Goal: Task Accomplishment & Management: Manage account settings

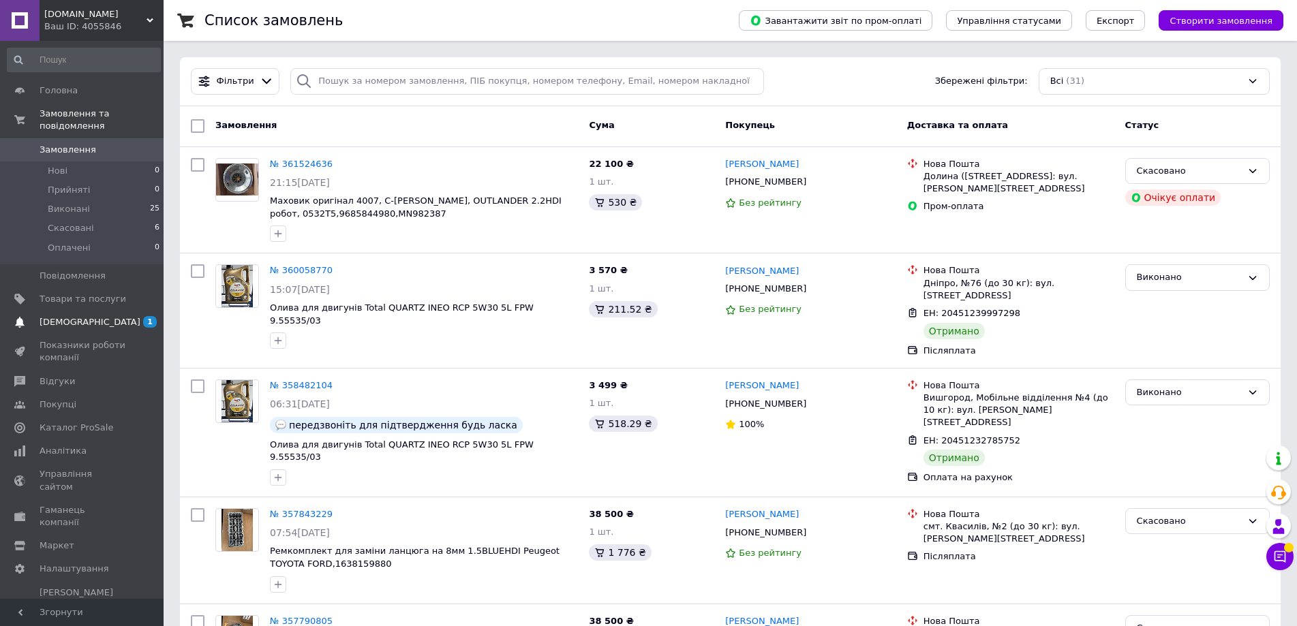
click at [74, 316] on span "[DEMOGRAPHIC_DATA]" at bounding box center [90, 322] width 101 height 12
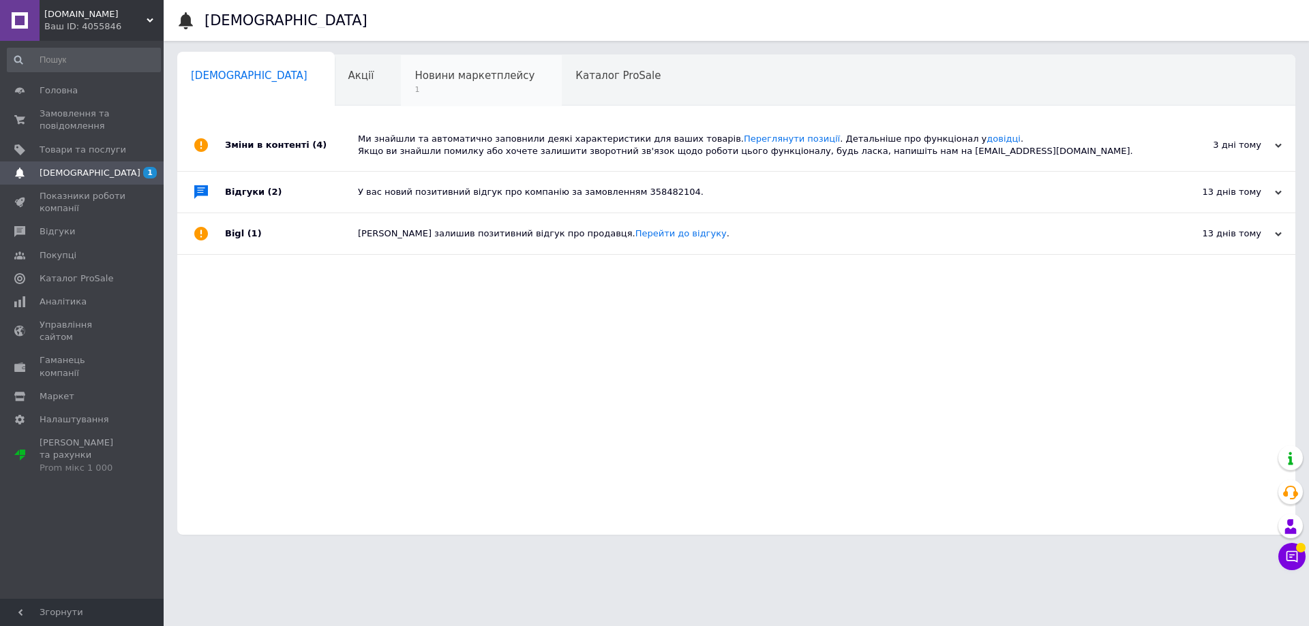
click at [414, 78] on span "Новини маркетплейсу" at bounding box center [474, 76] width 120 height 12
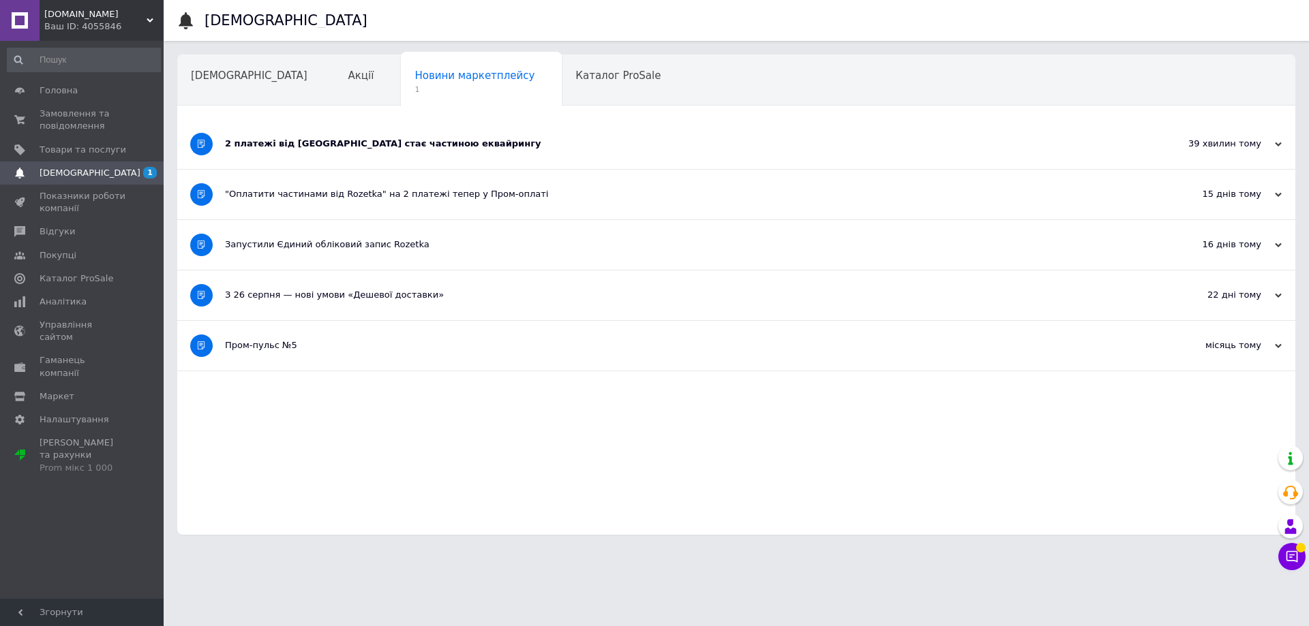
click at [377, 157] on div "2 платежі від [GEOGRAPHIC_DATA] стає частиною еквайрингу" at bounding box center [685, 144] width 920 height 50
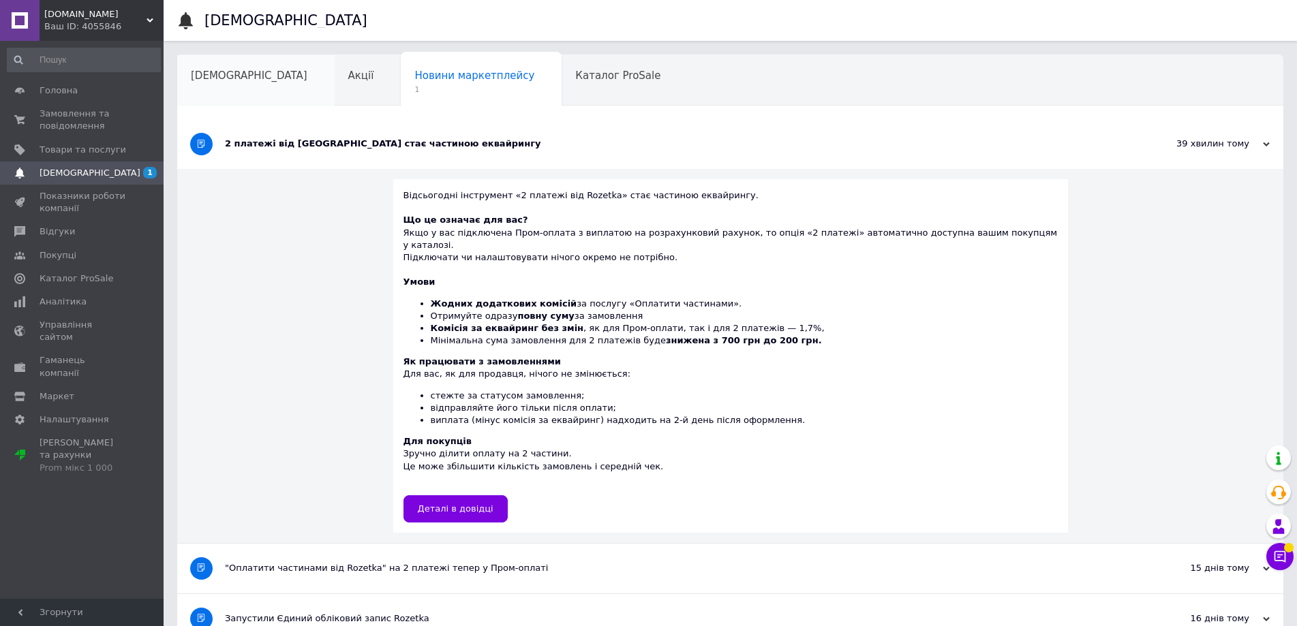
click at [221, 82] on span "[DEMOGRAPHIC_DATA]" at bounding box center [249, 76] width 117 height 12
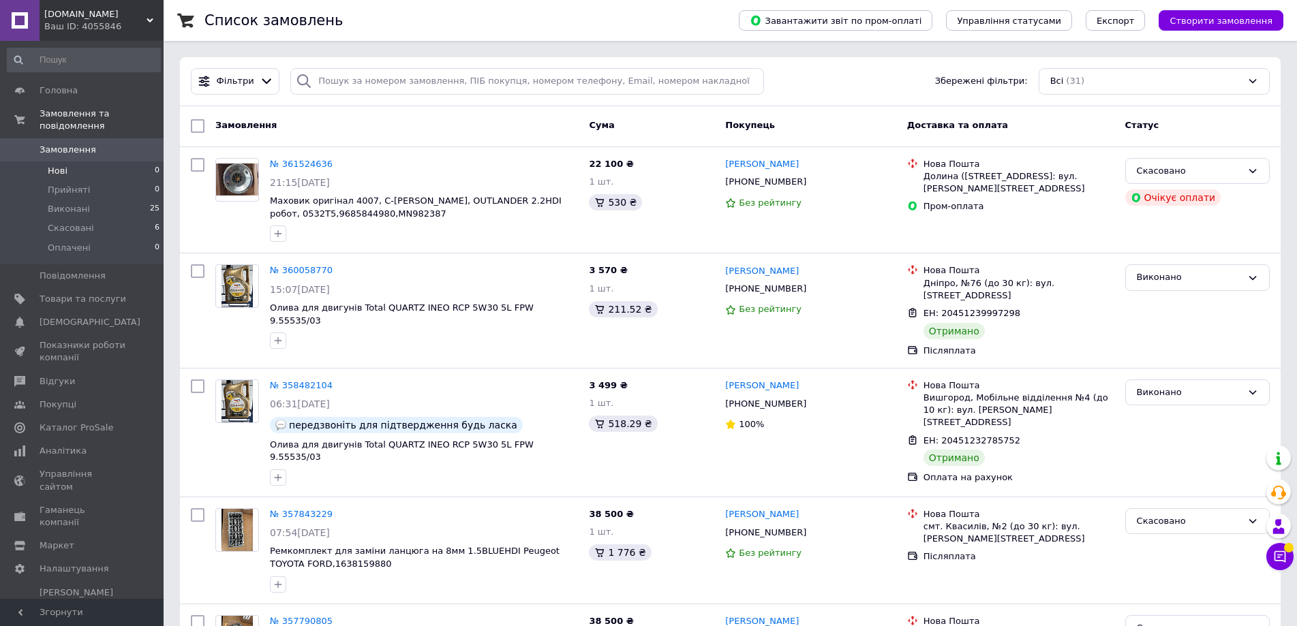
click at [67, 162] on li "Нові 0" at bounding box center [84, 171] width 168 height 19
